Goal: Task Accomplishment & Management: Use online tool/utility

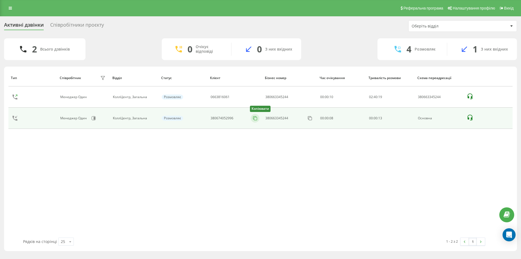
click at [256, 118] on icon at bounding box center [254, 117] width 5 height 5
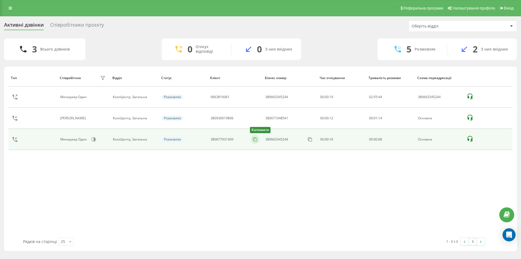
click at [257, 140] on icon at bounding box center [254, 139] width 5 height 5
